Goal: Task Accomplishment & Management: Manage account settings

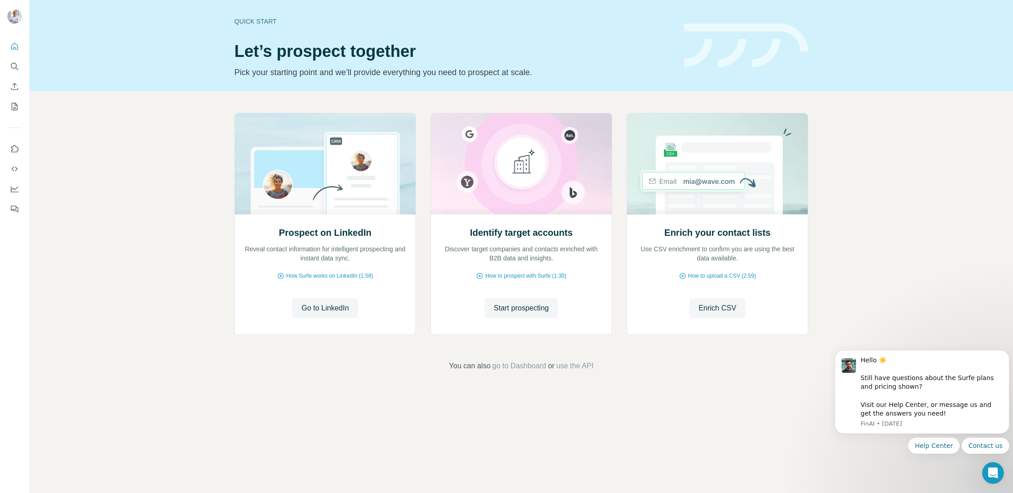
click at [184, 81] on div "Quick start Let’s prospect together Pick your starting point and we’ll provide …" at bounding box center [522, 45] width 984 height 91
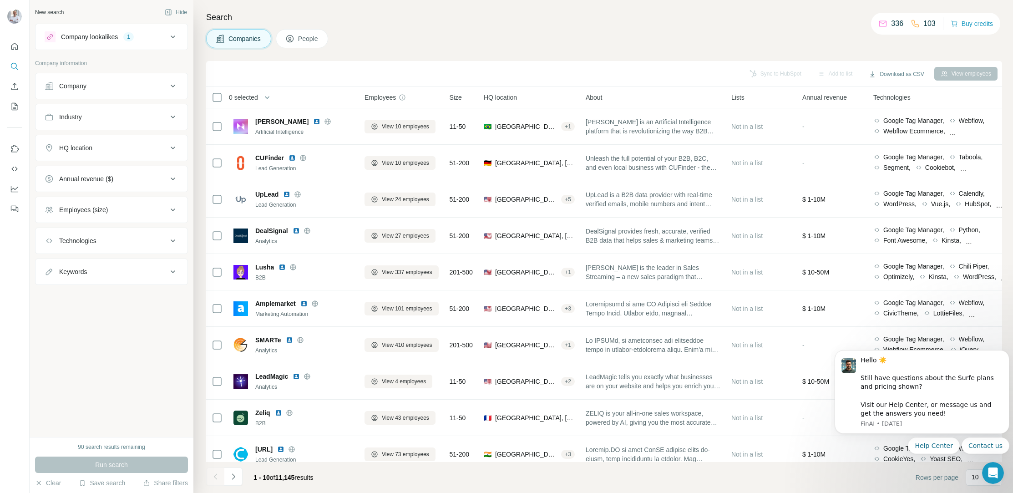
click at [610, 35] on div "Companies People" at bounding box center [604, 38] width 796 height 19
click at [457, 31] on div "Companies People" at bounding box center [604, 38] width 796 height 19
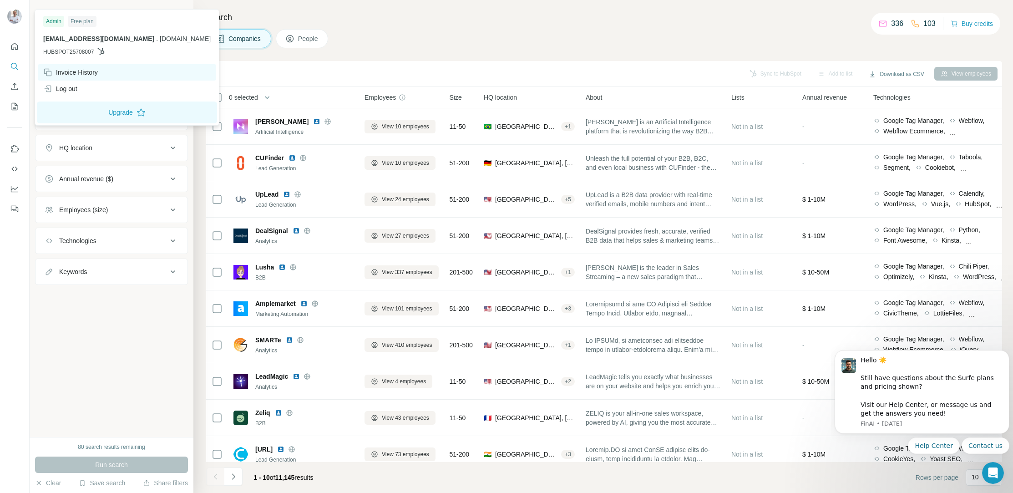
click at [57, 73] on div "Invoice History" at bounding box center [70, 72] width 55 height 9
